Goal: Navigation & Orientation: Understand site structure

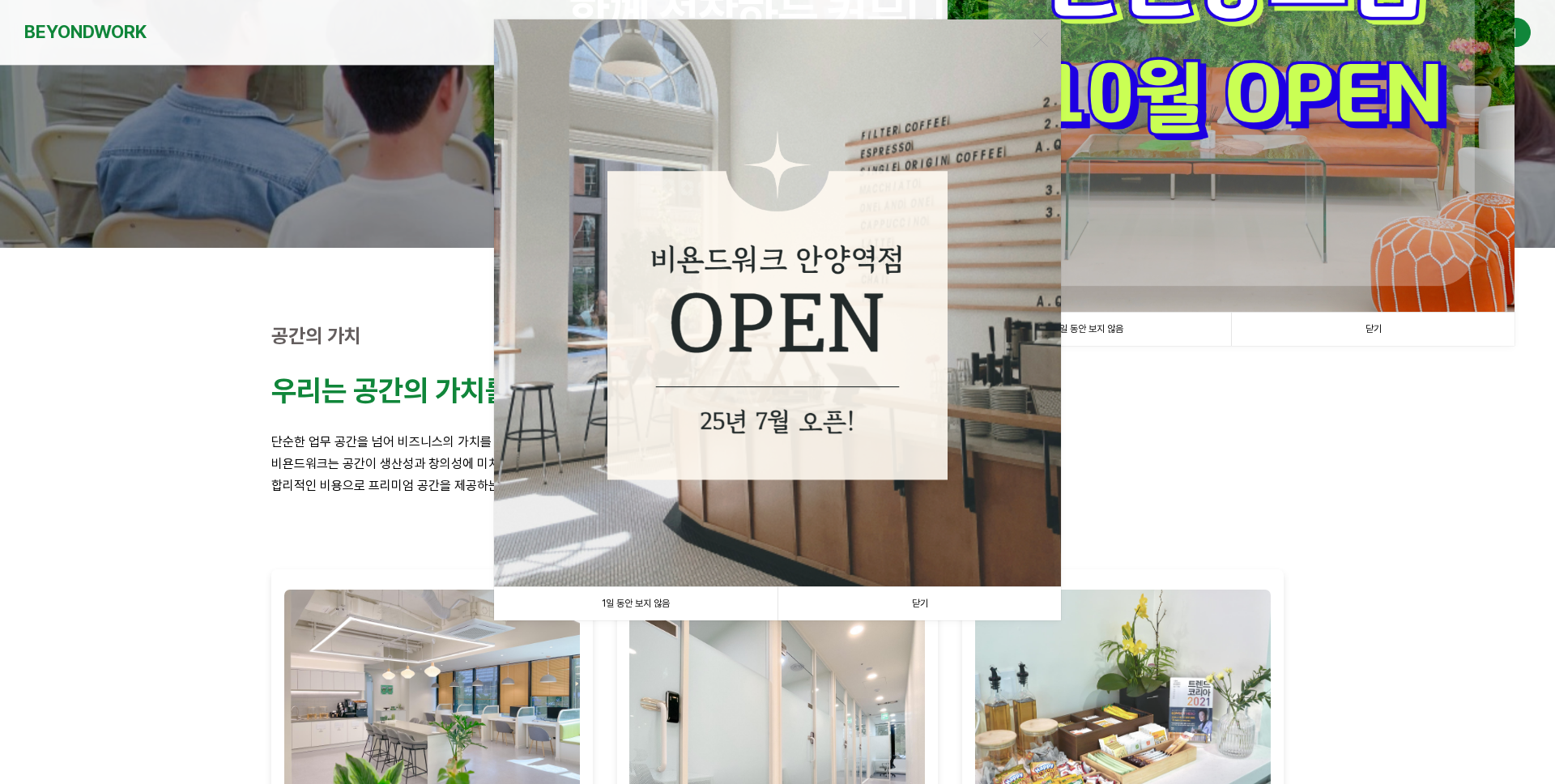
scroll to position [292, 0]
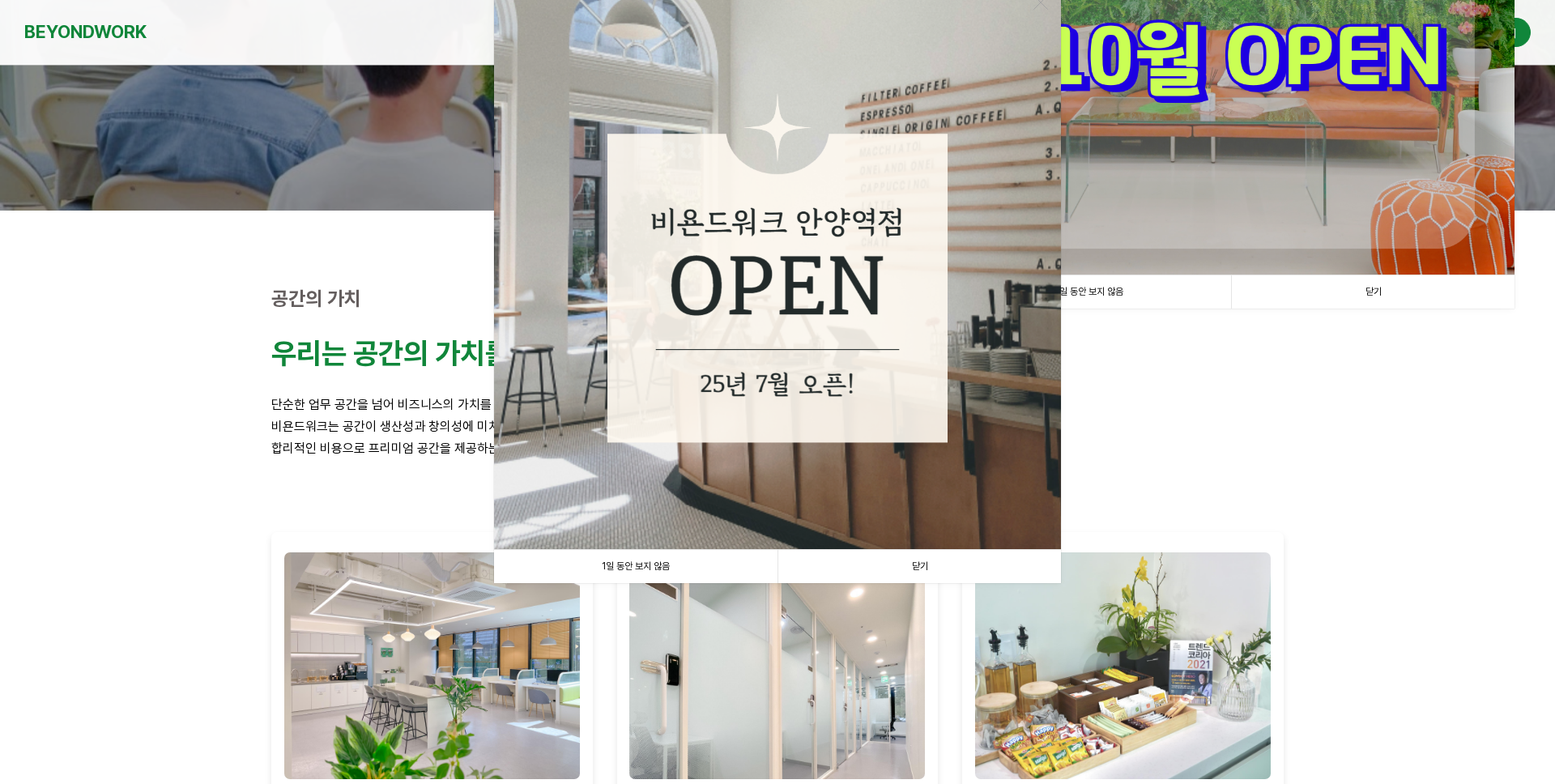
click at [917, 569] on link "닫기" at bounding box center [919, 566] width 283 height 33
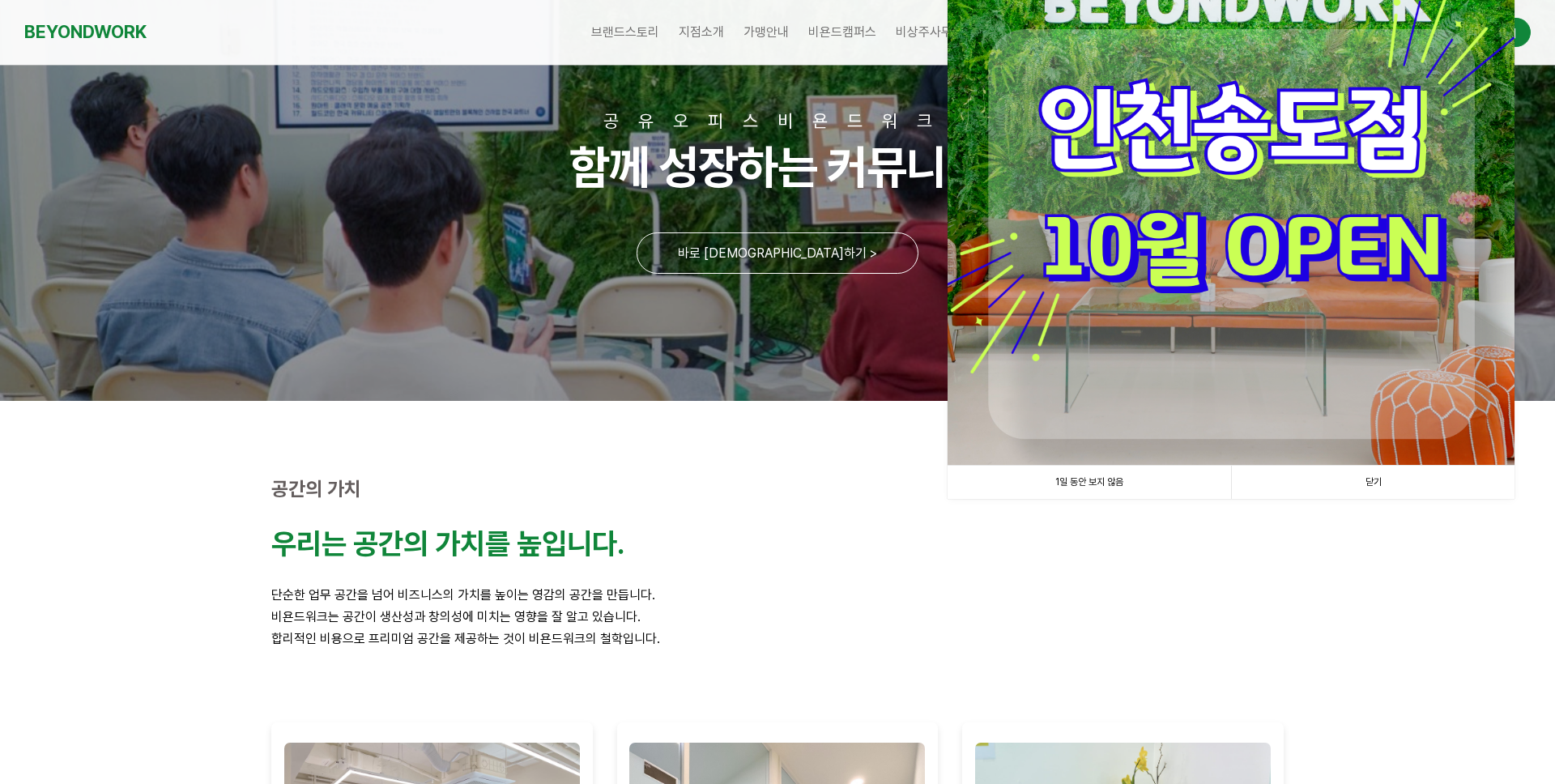
scroll to position [84, 0]
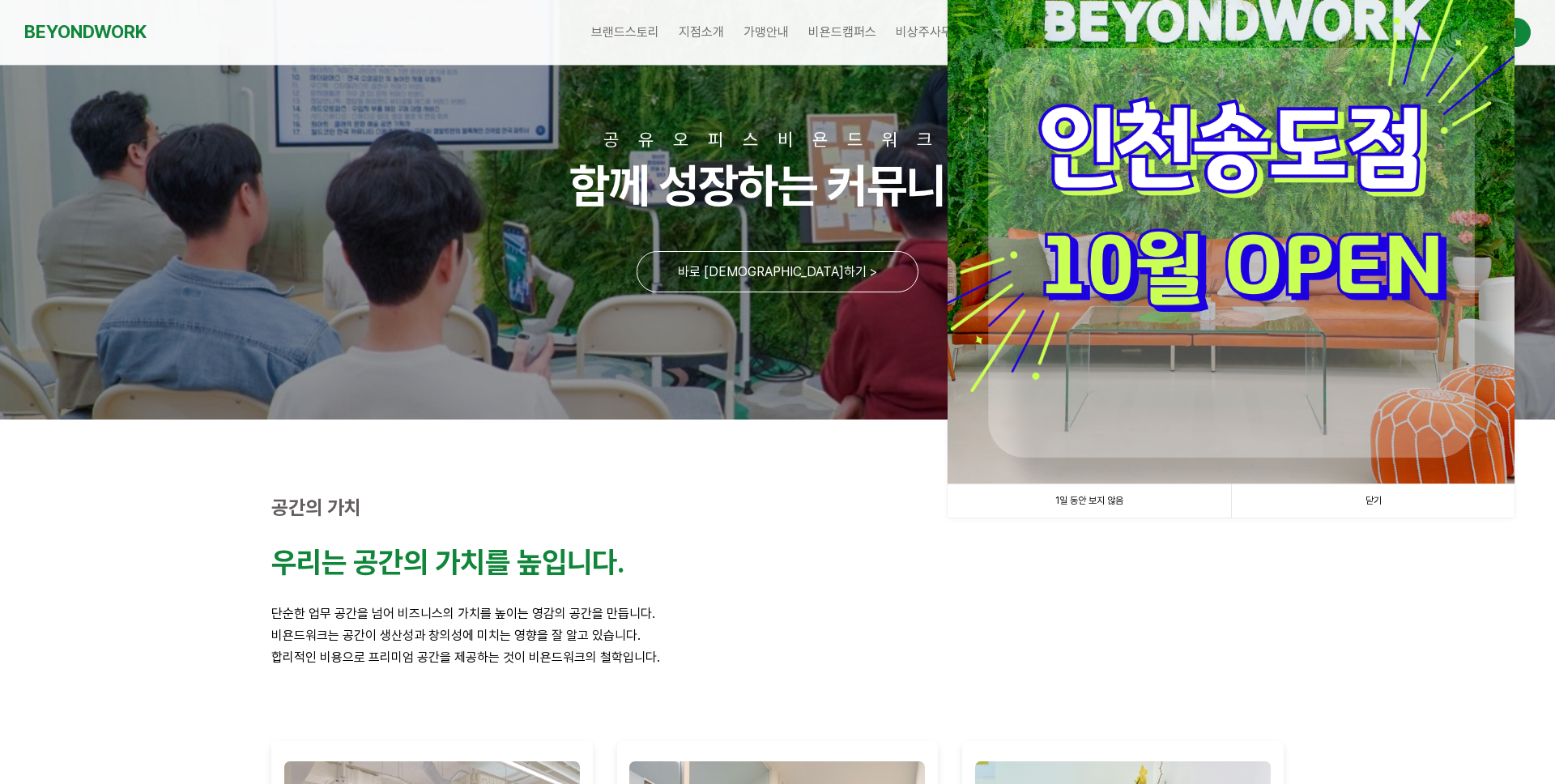
click at [1391, 497] on link "닫기" at bounding box center [1372, 500] width 283 height 33
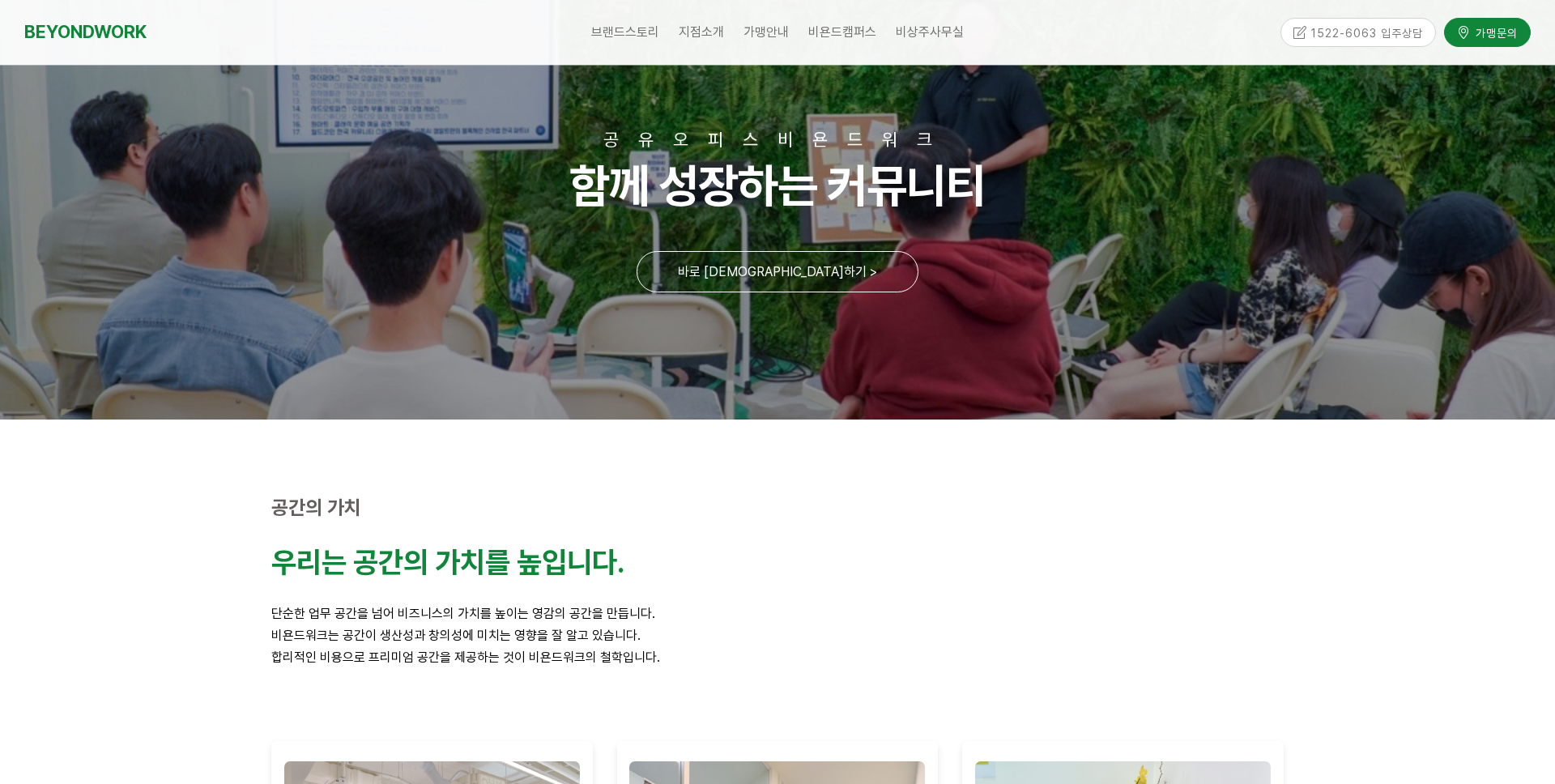
scroll to position [0, 0]
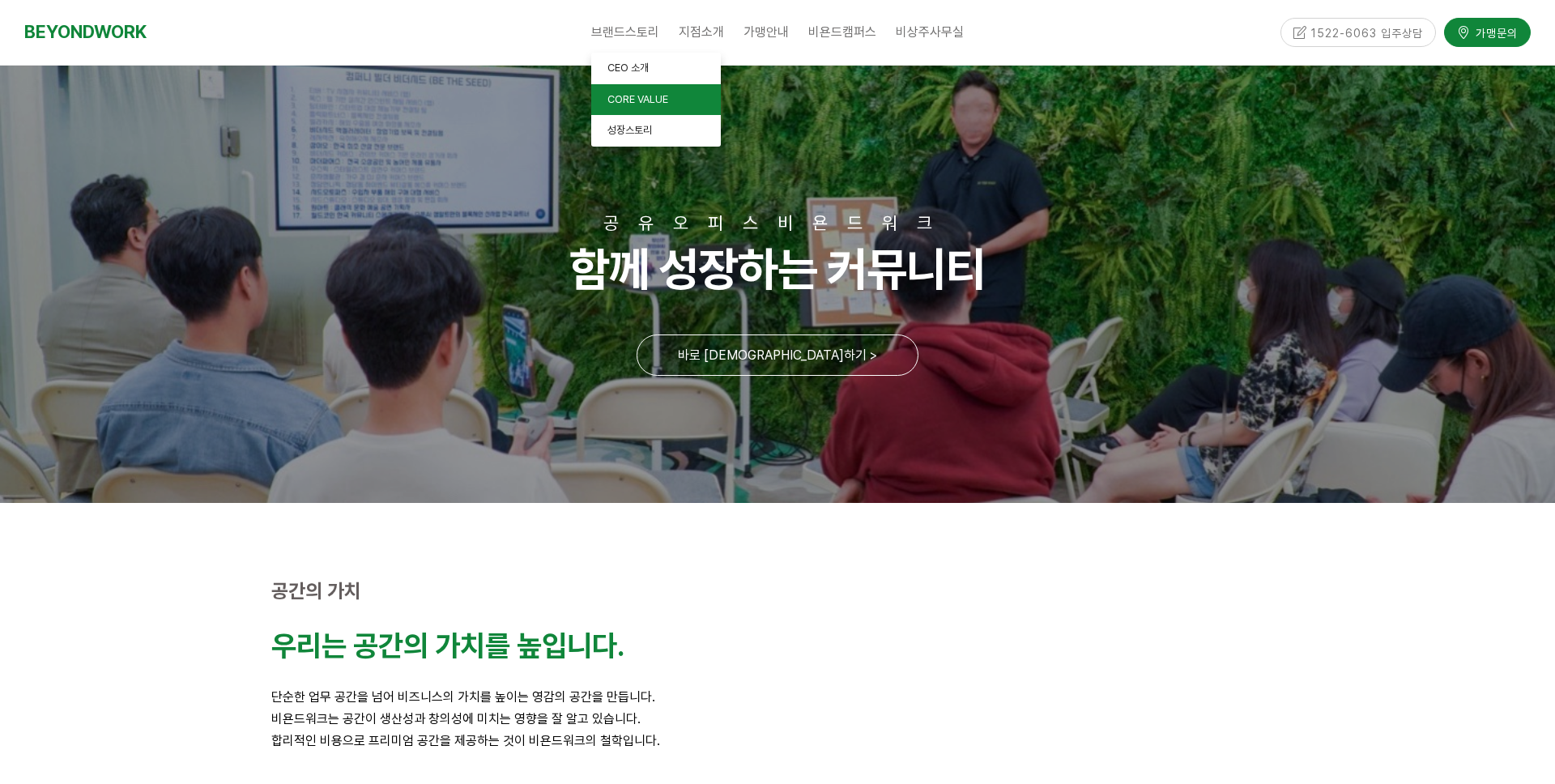
click at [634, 103] on span "CORE VALUE" at bounding box center [638, 99] width 61 height 12
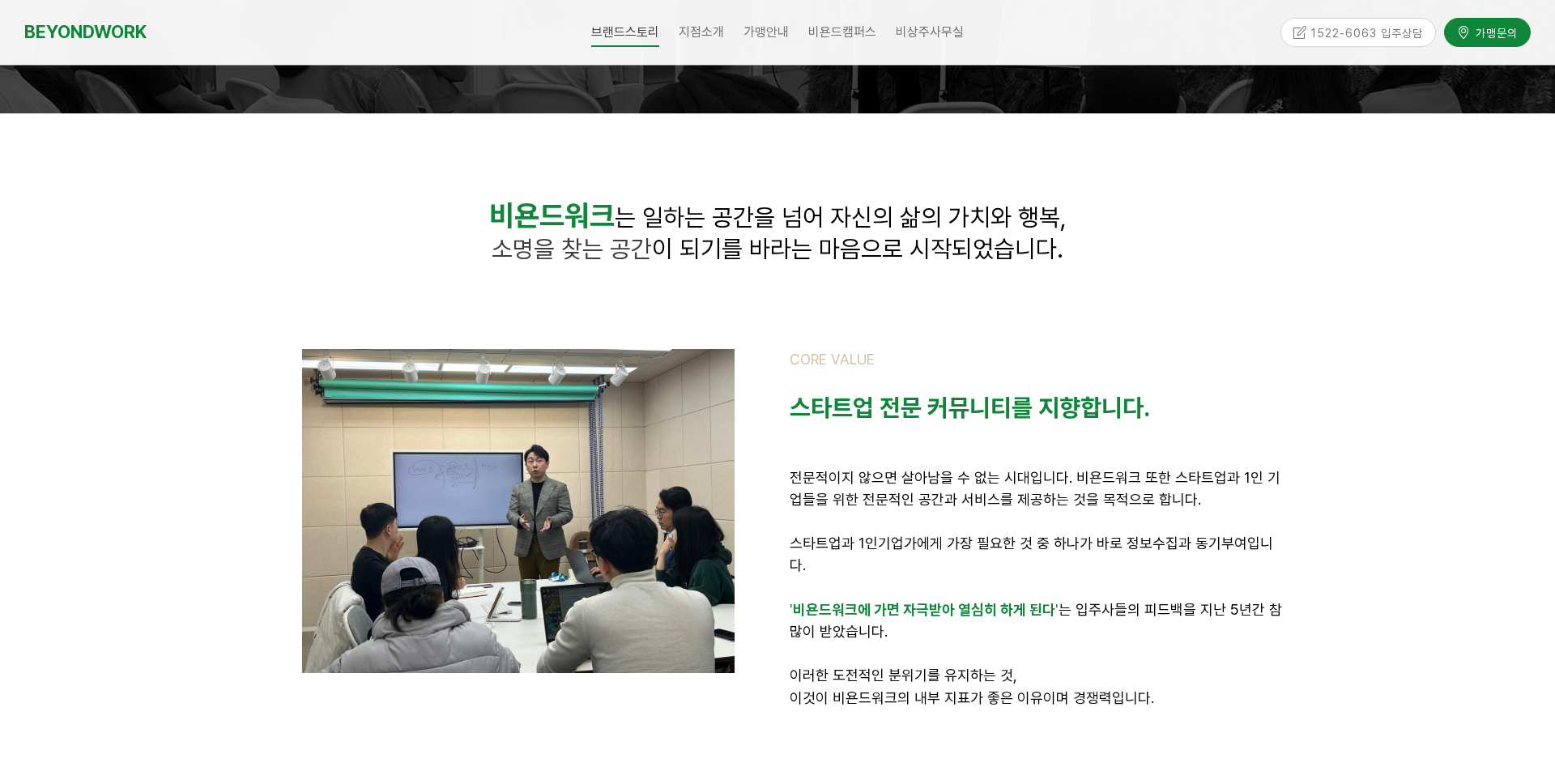
scroll to position [231, 0]
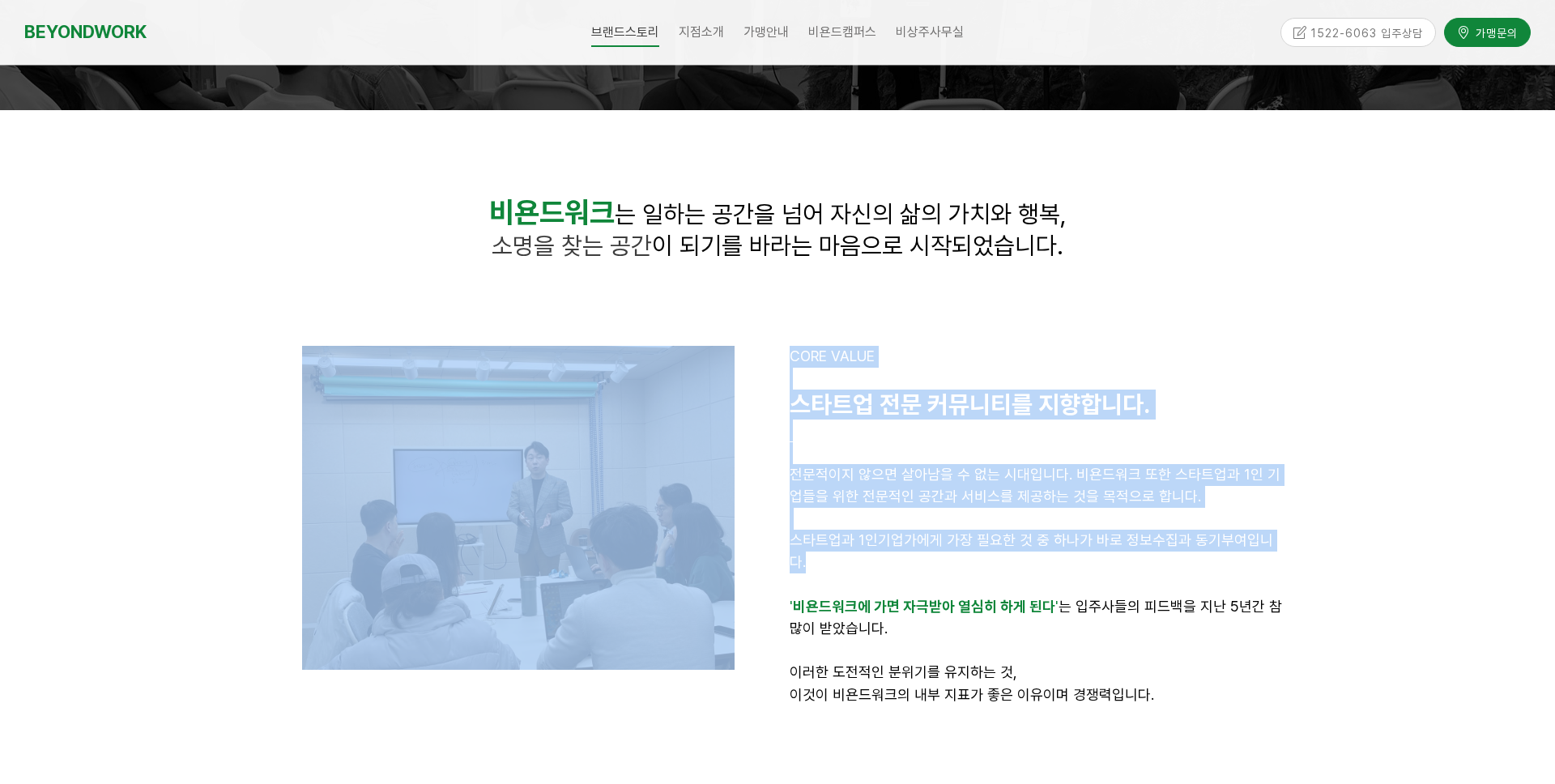
drag, startPoint x: 772, startPoint y: 487, endPoint x: 1071, endPoint y: 558, distance: 307.3
click at [1071, 558] on div "CORE VALUE 스타트 업 전문 커 뮤니티를 지향합니다. 전문적이지 않으면 살아남을 수 없는 시대입니다. 비욘드워크 또한 스타트업과 1인 …" at bounding box center [777, 547] width 1036 height 429
click at [1052, 596] on p "' 비욘드워크에 가면 자극받아 열심히 하게 된다 ' 는 입주사들의 피드백을 지난 5년간 참 많이 받았습니다." at bounding box center [1036, 617] width 494 height 44
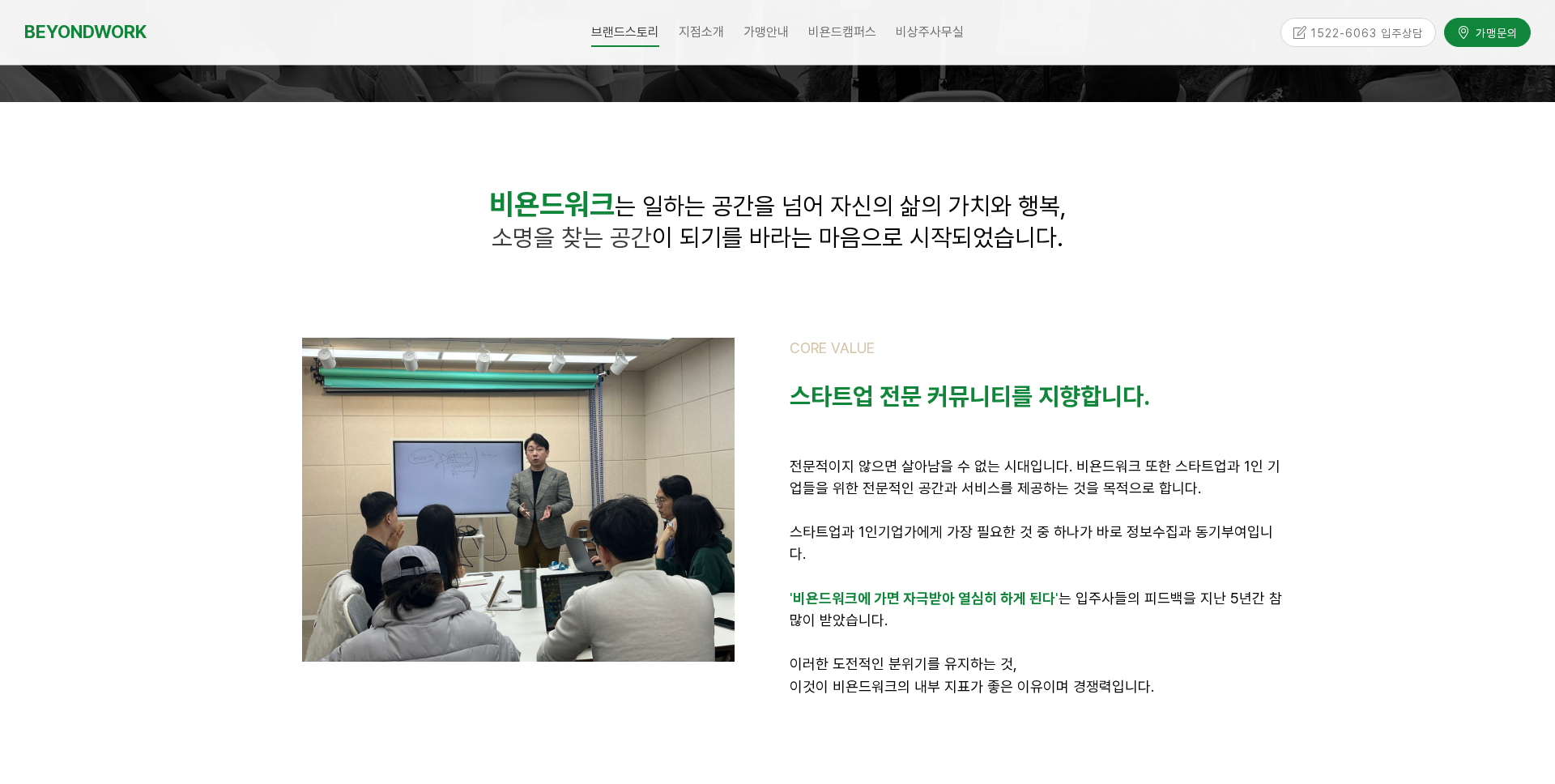
scroll to position [0, 0]
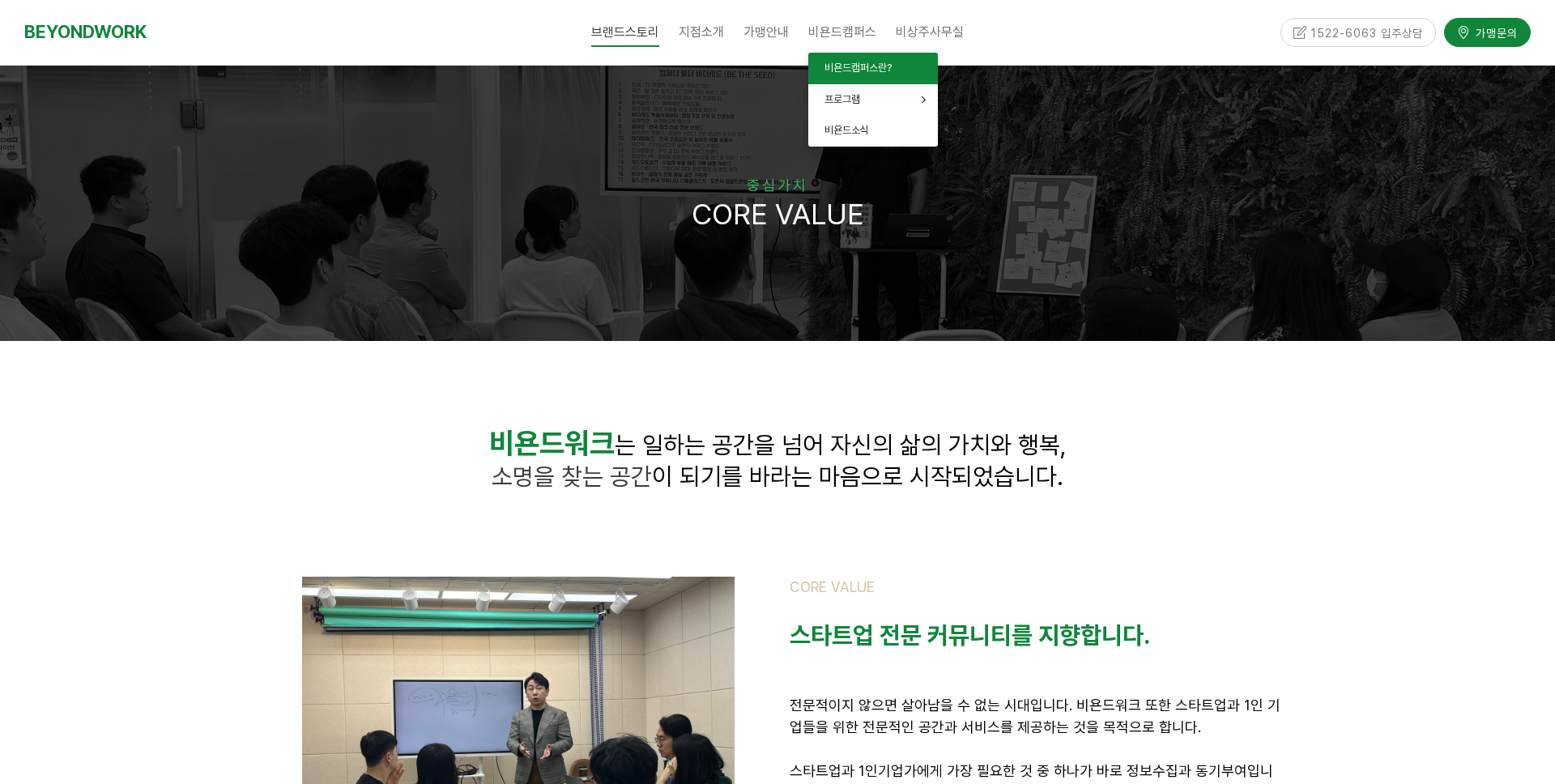
click at [832, 76] on link "비욘드캠퍼스란?" at bounding box center [872, 68] width 129 height 31
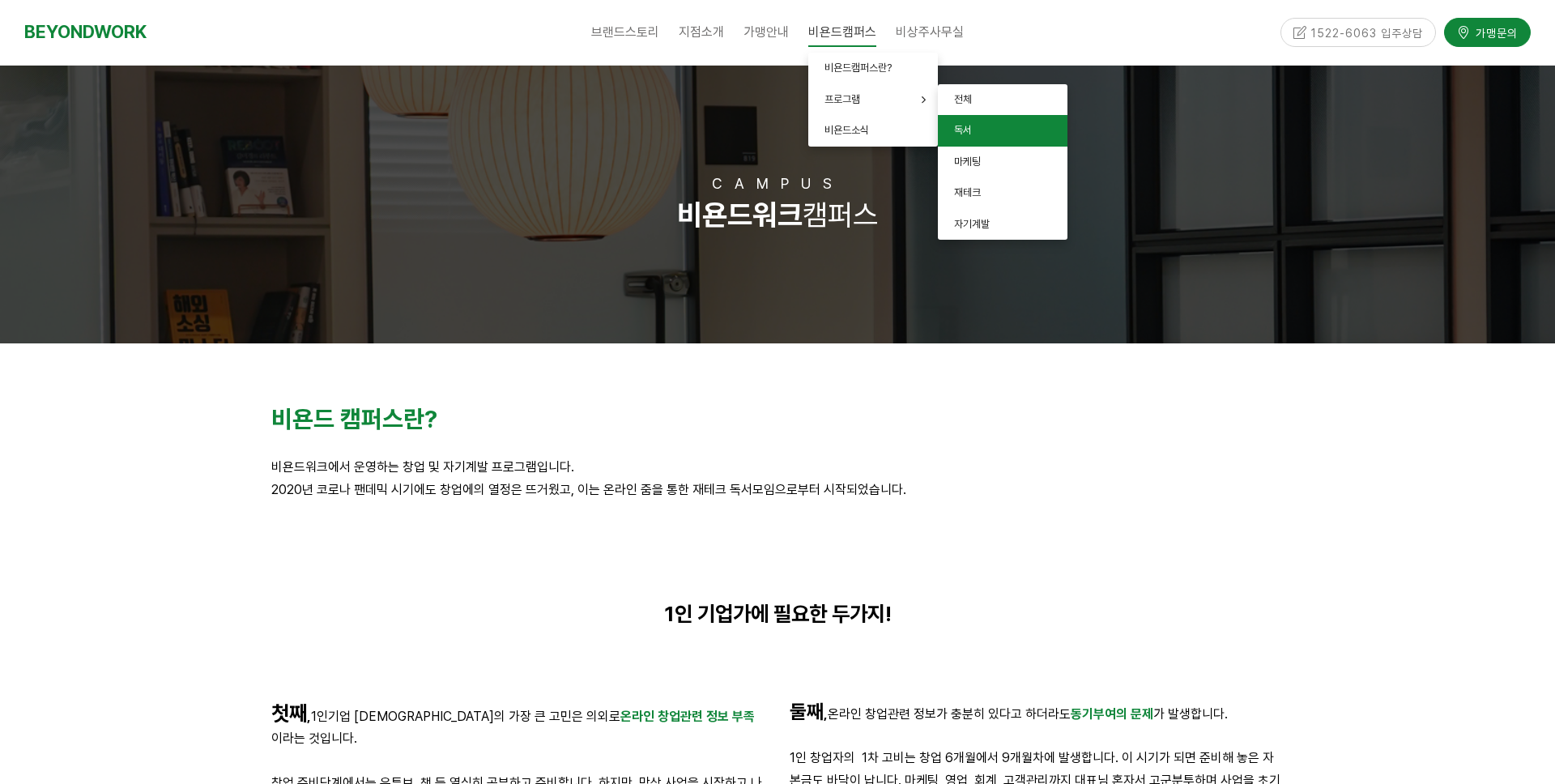
click at [983, 140] on link "독서" at bounding box center [1002, 130] width 129 height 31
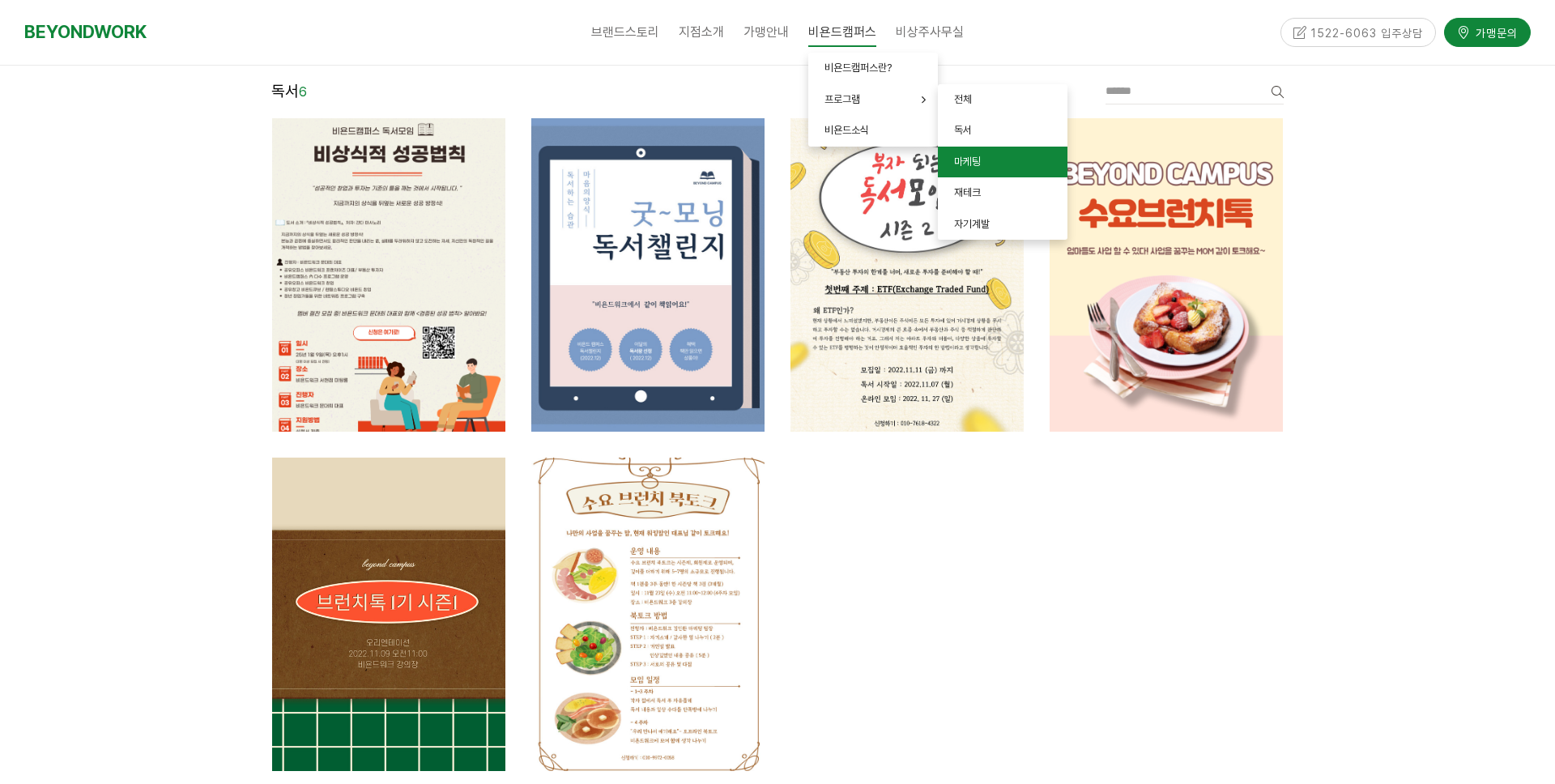
click at [967, 157] on span "마케팅" at bounding box center [967, 161] width 27 height 12
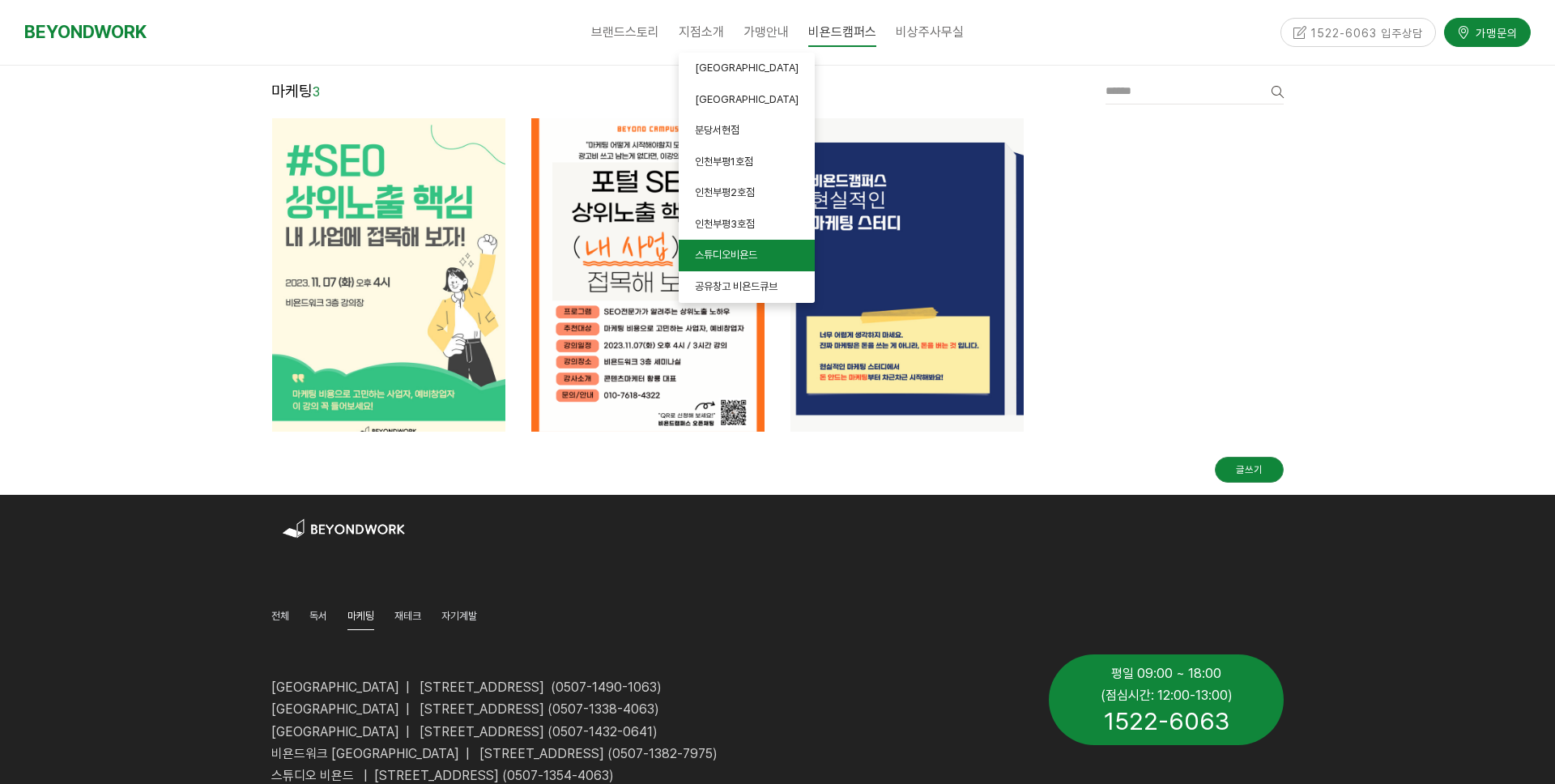
click at [723, 261] on link "스튜디오비욘드" at bounding box center [746, 255] width 136 height 31
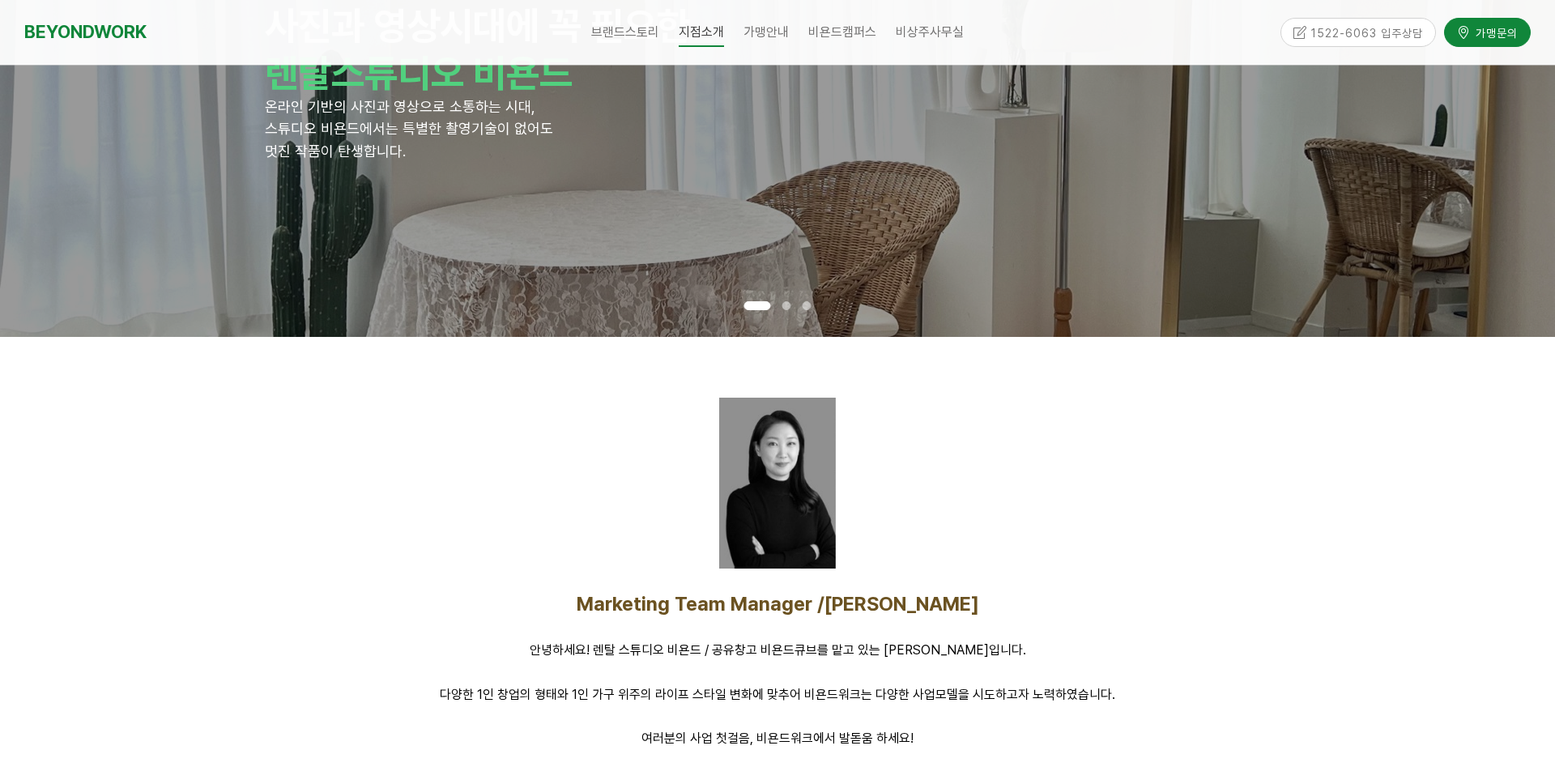
scroll to position [239, 0]
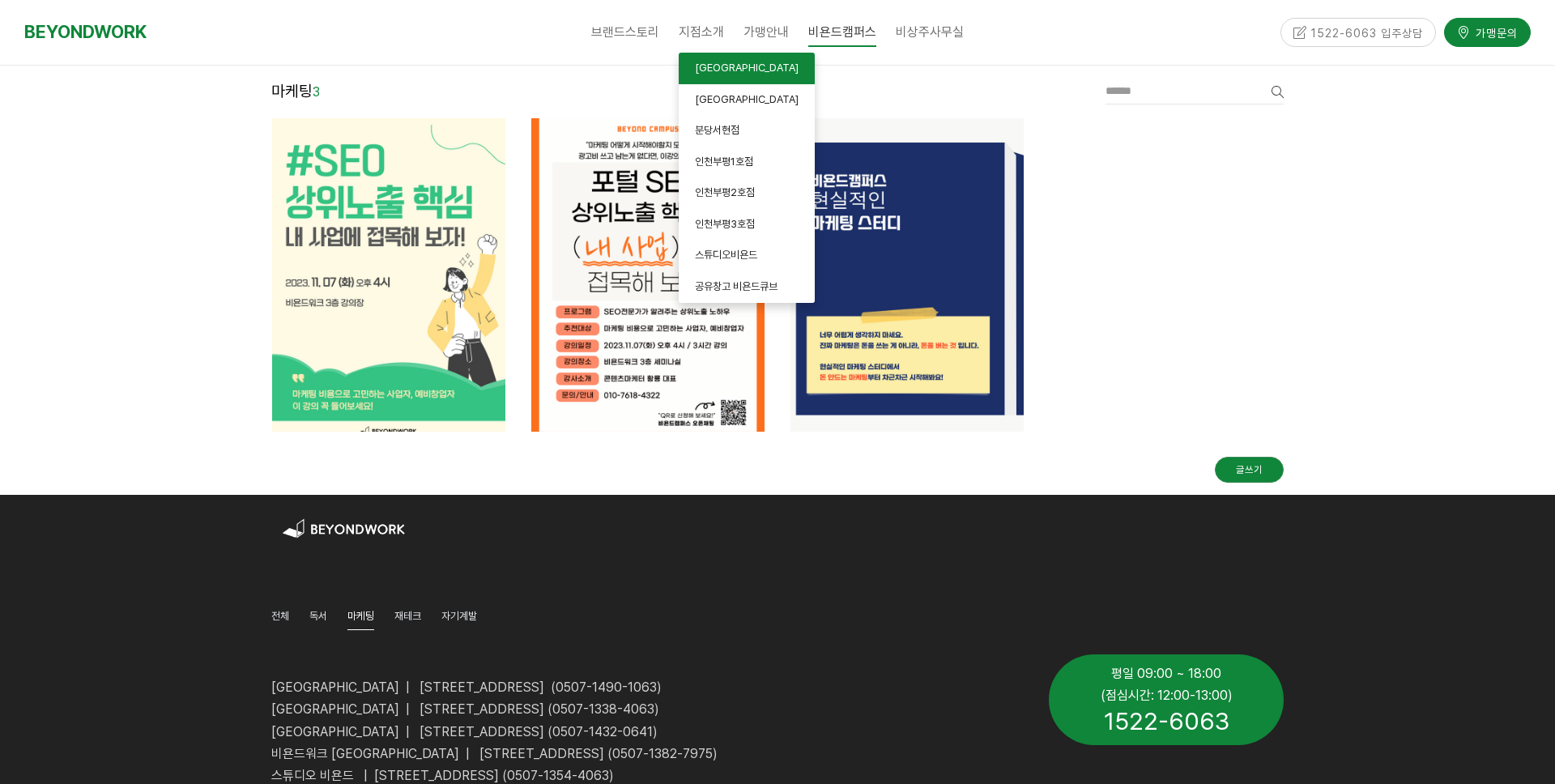
click at [708, 73] on span "[GEOGRAPHIC_DATA]" at bounding box center [747, 68] width 103 height 12
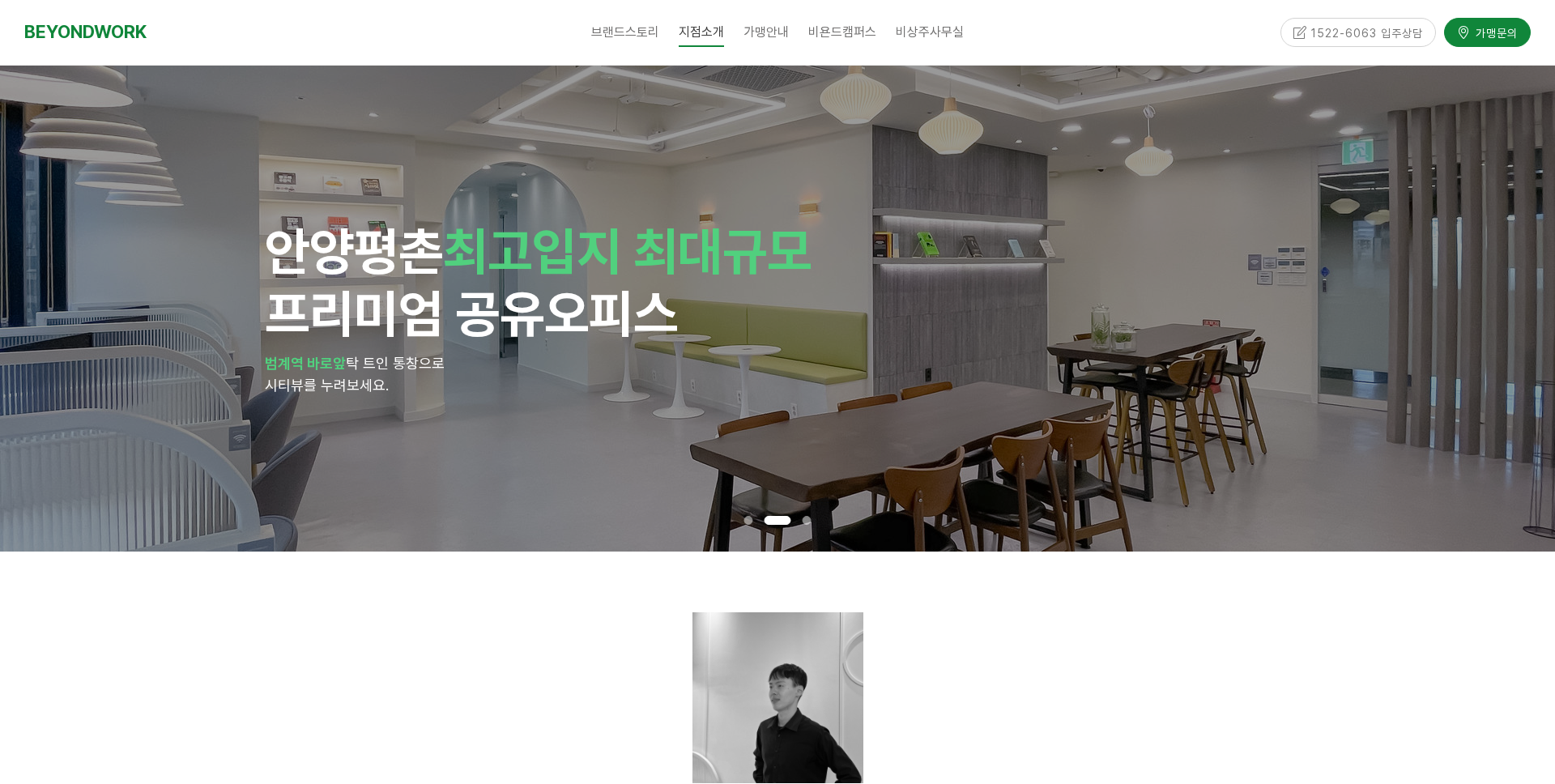
click at [807, 519] on span at bounding box center [806, 520] width 9 height 9
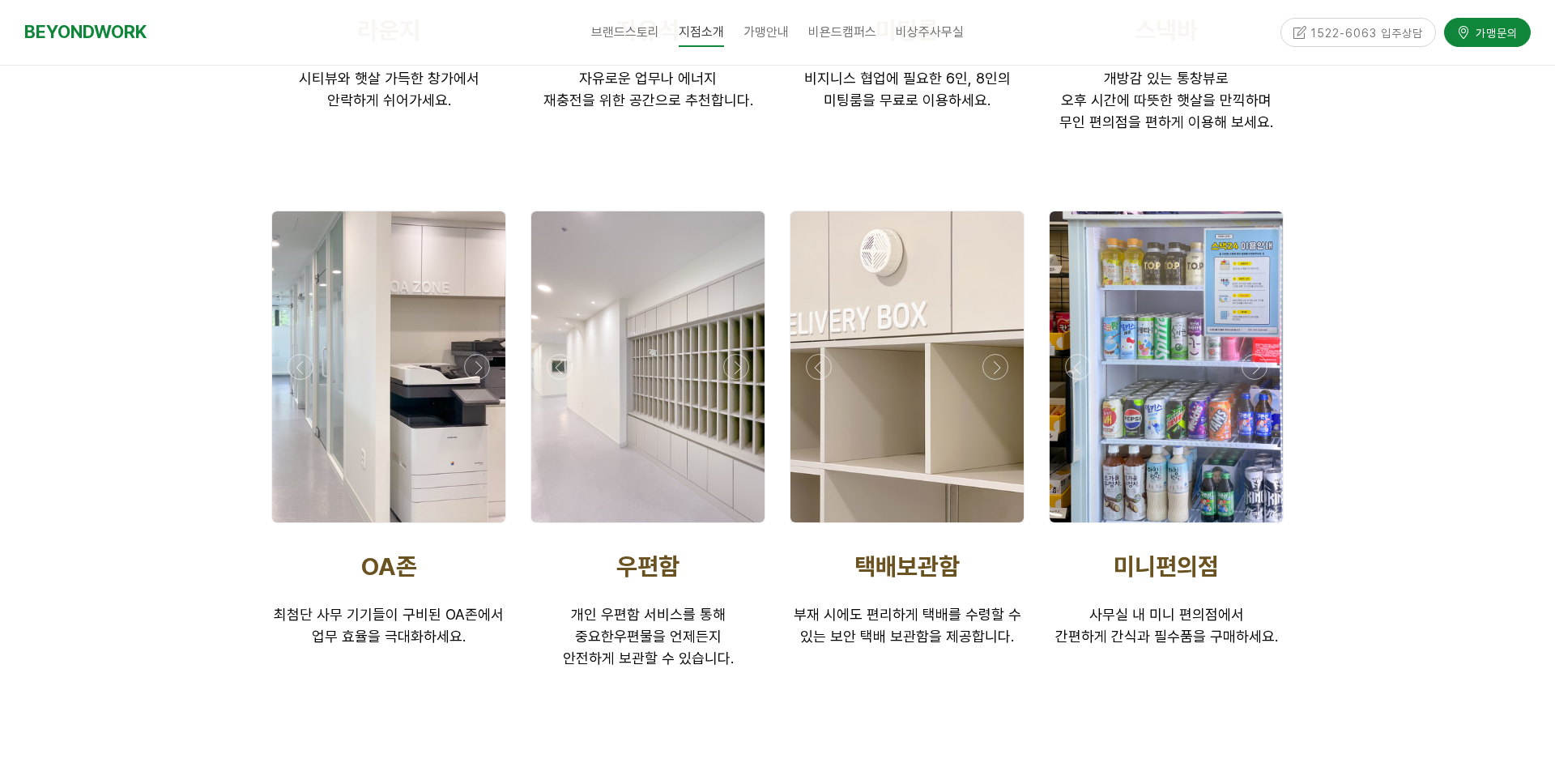
scroll to position [3095, 0]
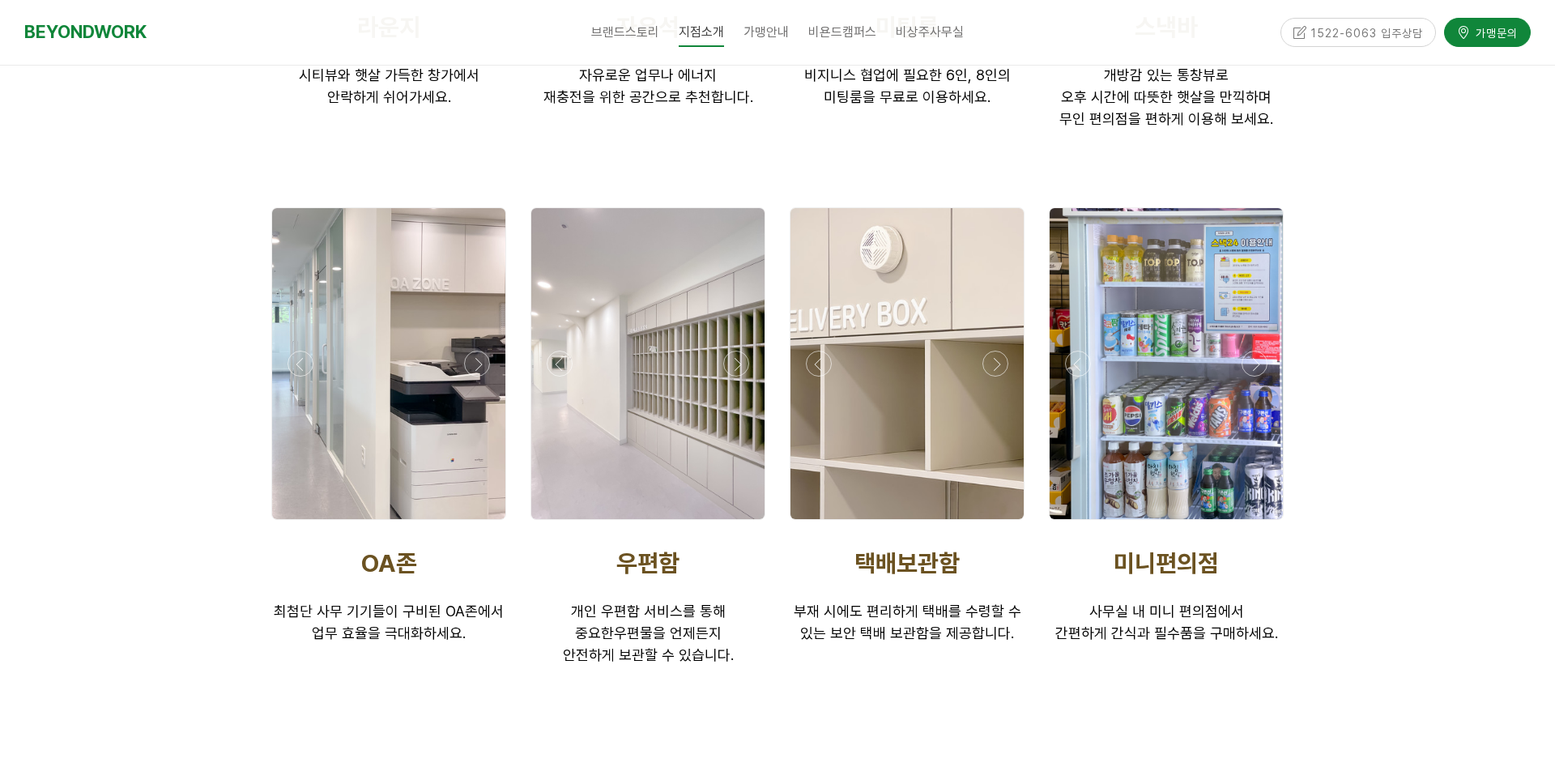
click at [523, 605] on div "우편함 개인 우편함 서비스를 통해 중요한 우편물을 언제든지 안전하게 보관할 수 있습니다." at bounding box center [648, 608] width 259 height 143
